Goal: Transaction & Acquisition: Book appointment/travel/reservation

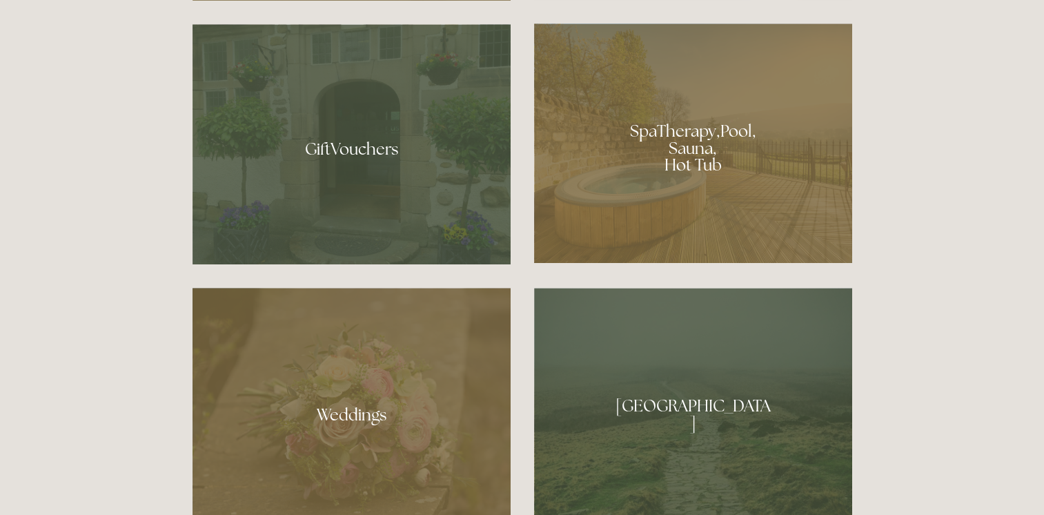
scroll to position [1091, 0]
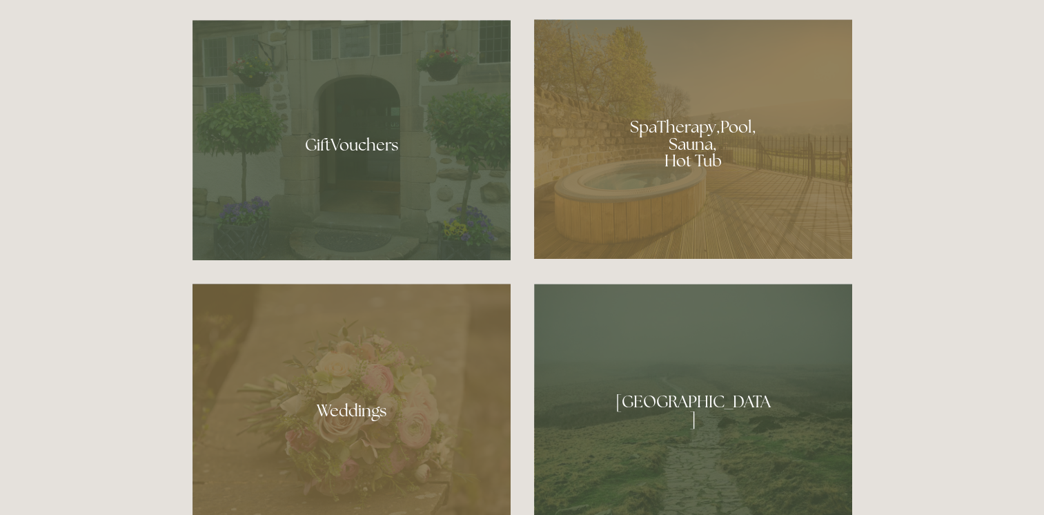
click at [727, 212] on div at bounding box center [693, 138] width 318 height 239
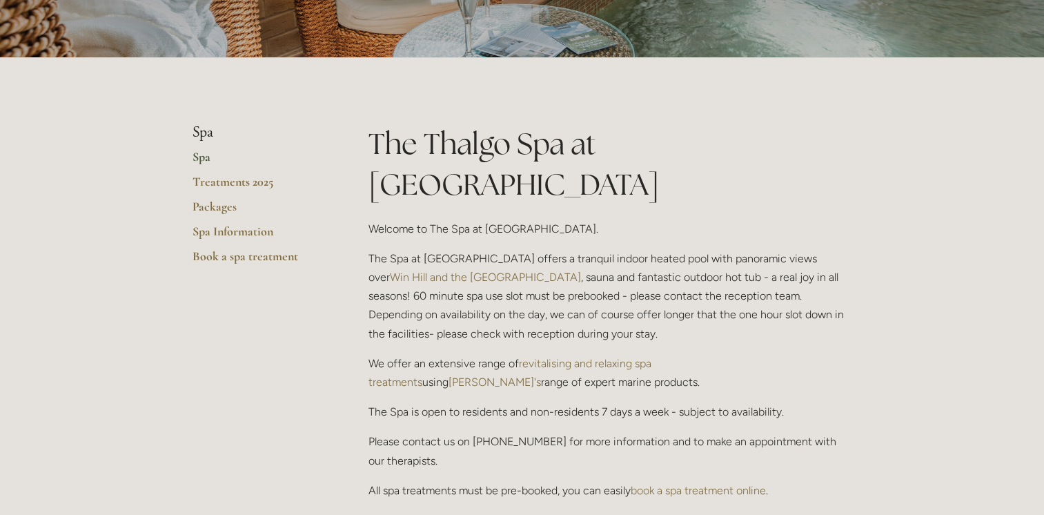
scroll to position [234, 0]
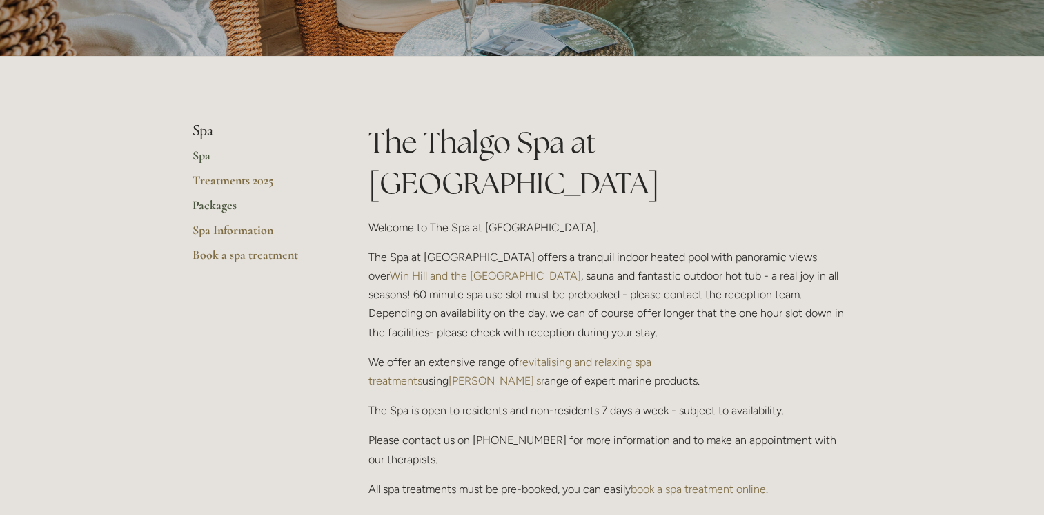
click at [232, 208] on link "Packages" at bounding box center [258, 209] width 132 height 25
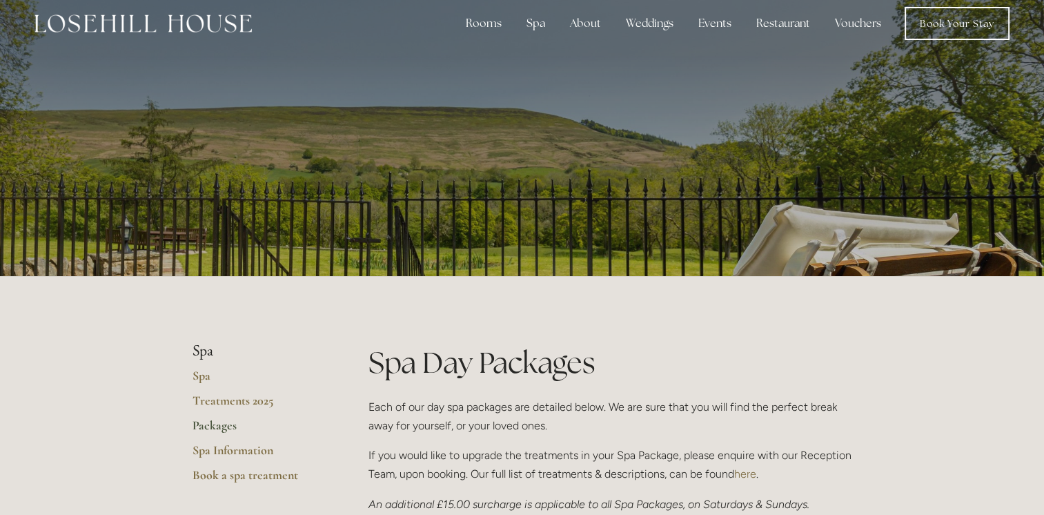
scroll to position [8, 0]
